Goal: Information Seeking & Learning: Learn about a topic

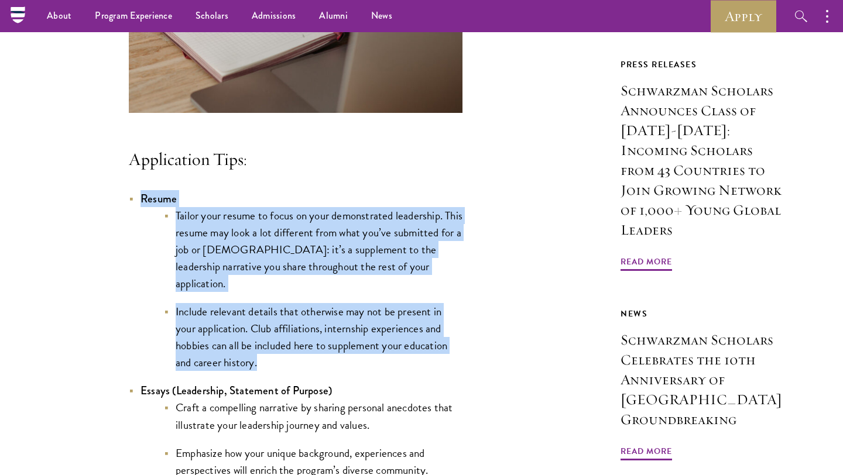
drag, startPoint x: 142, startPoint y: 216, endPoint x: 357, endPoint y: 370, distance: 263.9
click at [359, 370] on li "Resume Tailor your resume to focus on your demonstrated leadership. This resume…" at bounding box center [296, 281] width 334 height 182
copy li "Resume Tailor your resume to focus on your demonstrated leadership. This resume…"
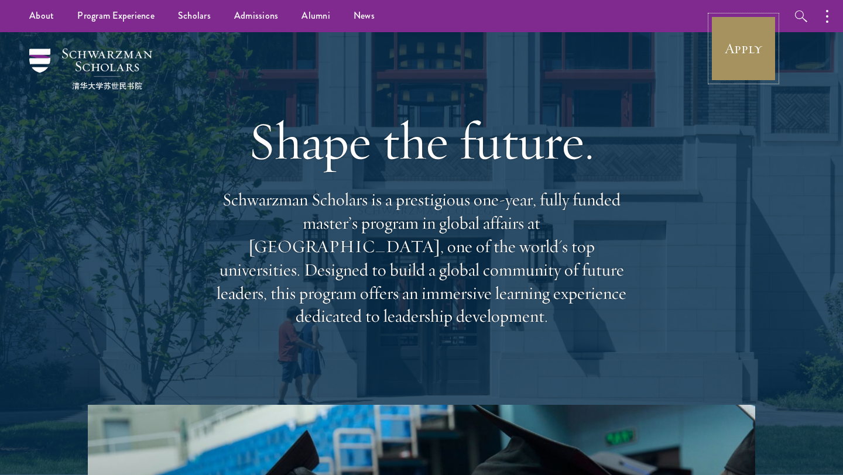
click at [725, 41] on link "Apply" at bounding box center [744, 49] width 66 height 66
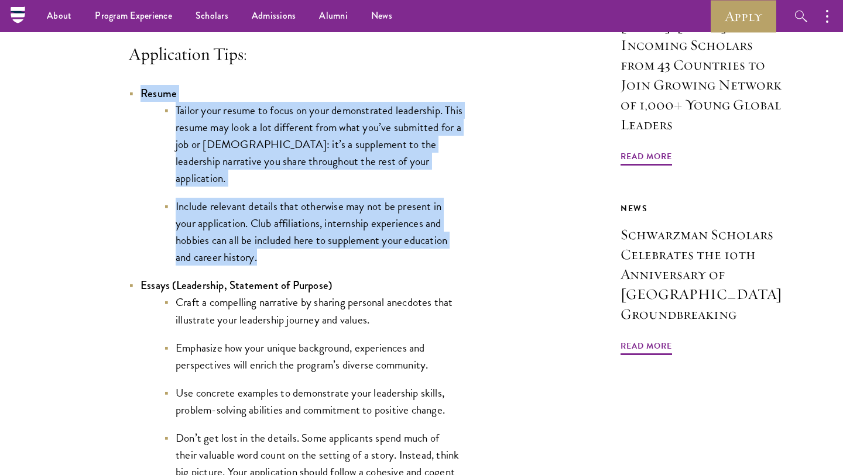
scroll to position [1242, 0]
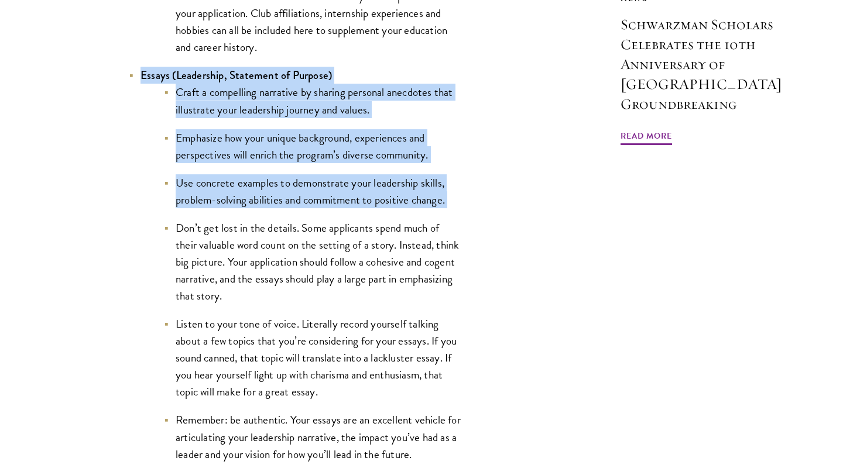
drag, startPoint x: 142, startPoint y: 78, endPoint x: 472, endPoint y: 214, distance: 357.1
copy li "Essays (Leadership, Statement of Purpose) Craft a compelling narrative by shari…"
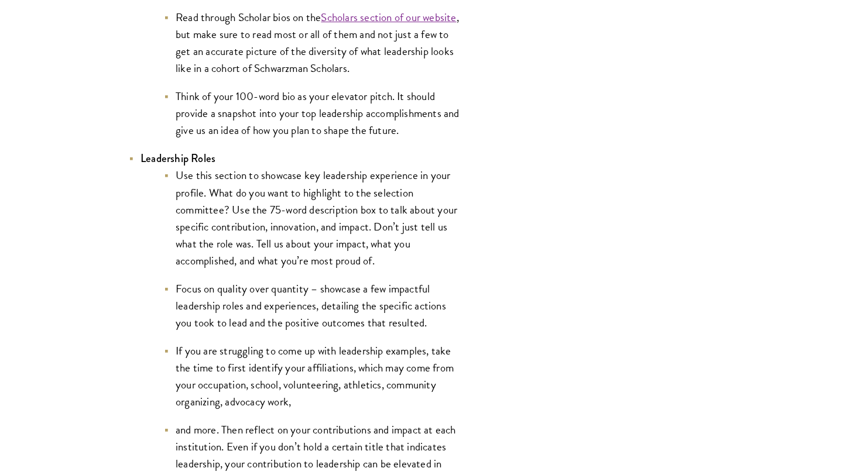
scroll to position [2507, 0]
